Goal: Task Accomplishment & Management: Use online tool/utility

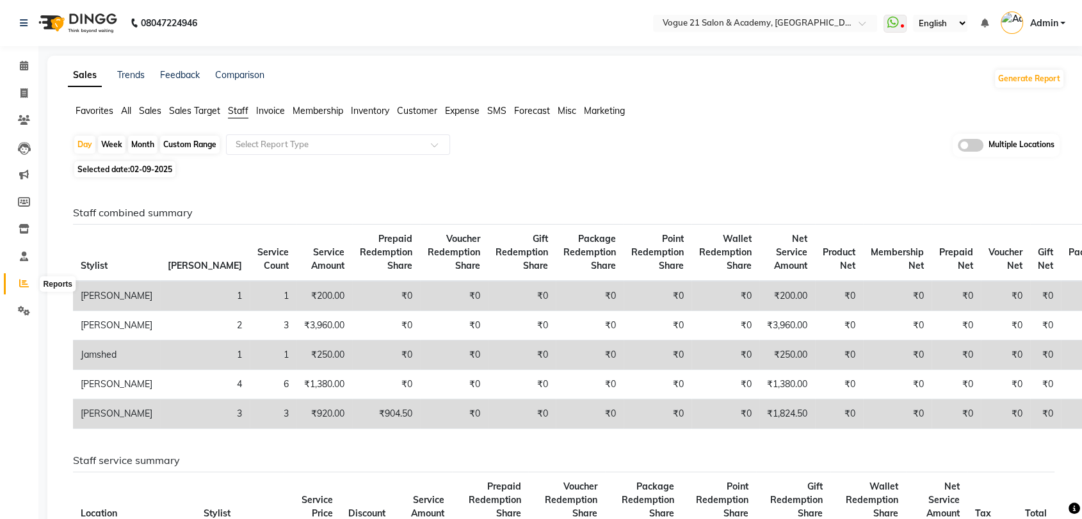
click at [19, 285] on icon at bounding box center [24, 283] width 10 height 10
click at [138, 137] on div "Month" at bounding box center [142, 145] width 29 height 18
select select "9"
select select "2025"
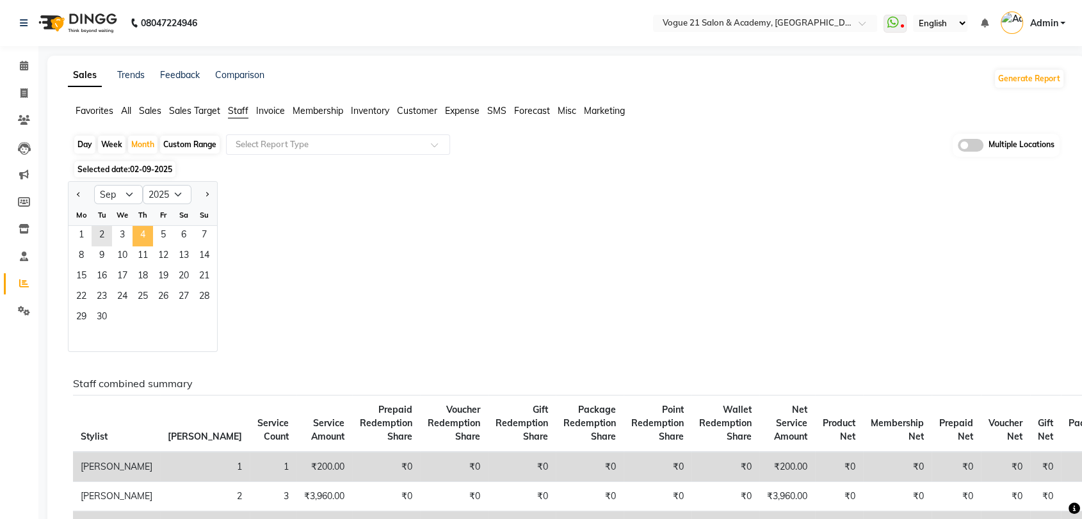
click at [134, 228] on span "4" at bounding box center [143, 236] width 20 height 20
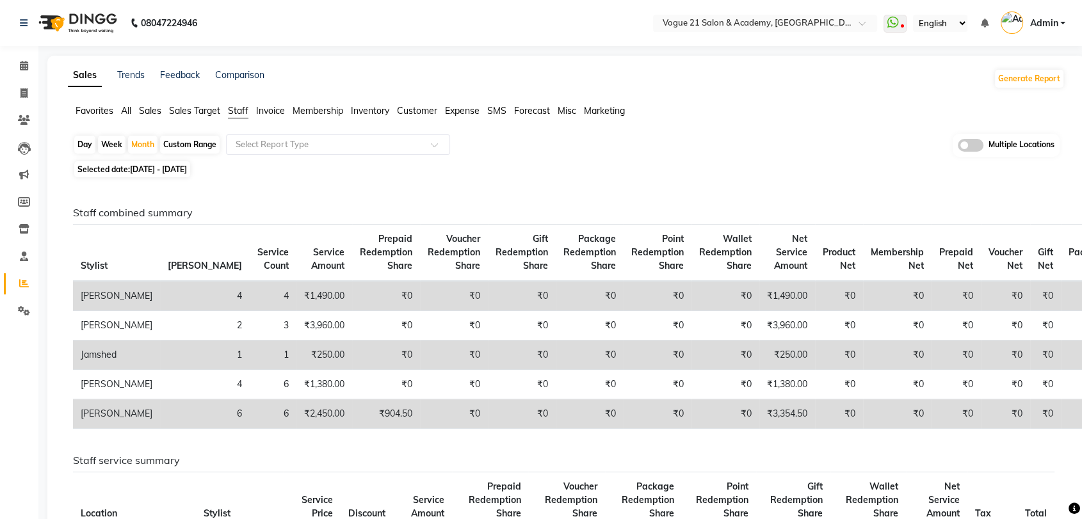
click at [235, 105] on span "Staff" at bounding box center [238, 111] width 20 height 12
click at [17, 92] on span at bounding box center [24, 93] width 22 height 15
select select "4433"
select select "service"
